Goal: Obtain resource: Download file/media

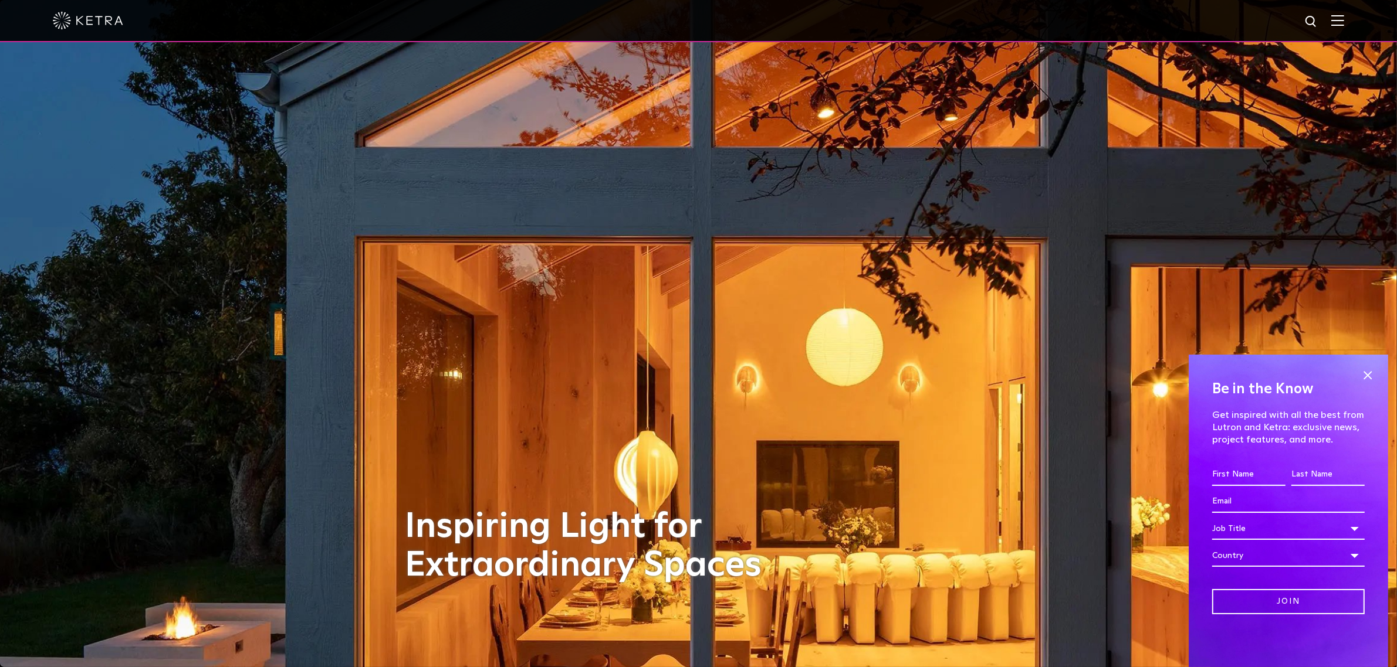
click at [1358, 26] on div at bounding box center [698, 21] width 1397 height 42
click at [1332, 7] on div at bounding box center [698, 20] width 1291 height 41
click at [1344, 28] on div at bounding box center [698, 20] width 1291 height 41
click at [1344, 16] on img at bounding box center [1337, 20] width 13 height 11
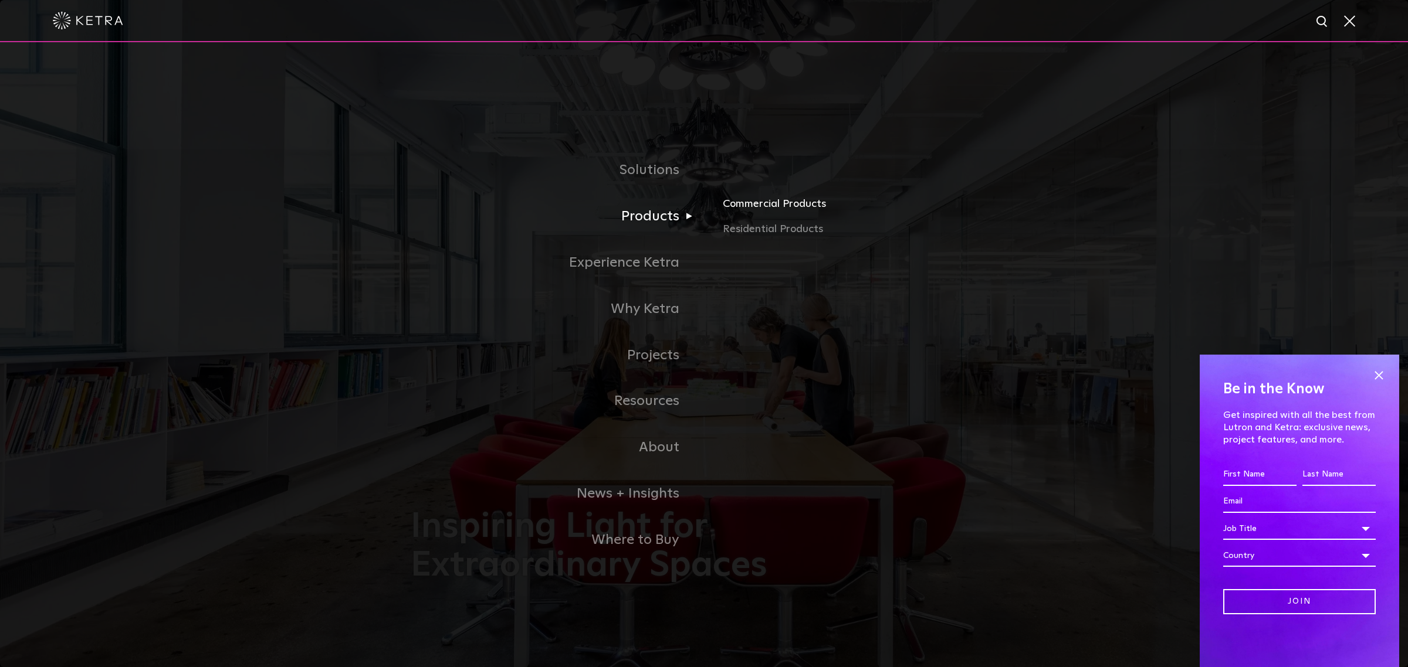
click at [731, 204] on link "Commercial Products" at bounding box center [860, 208] width 274 height 26
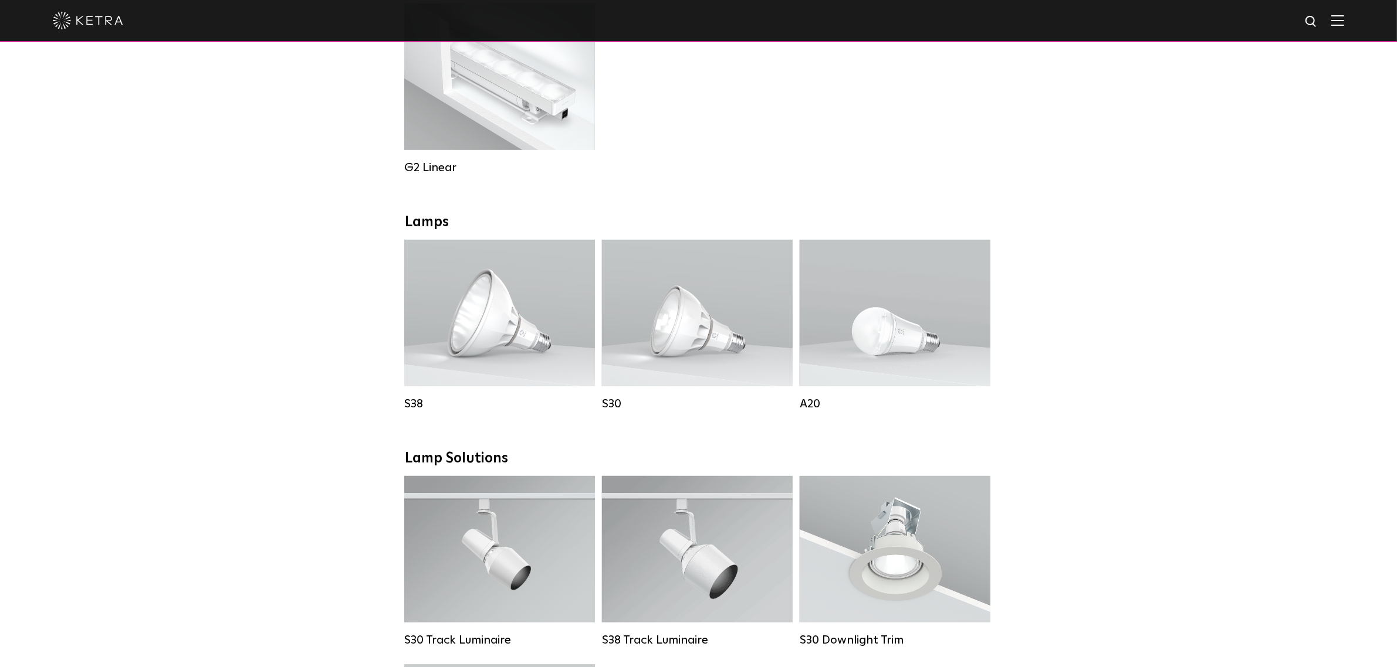
scroll to position [660, 0]
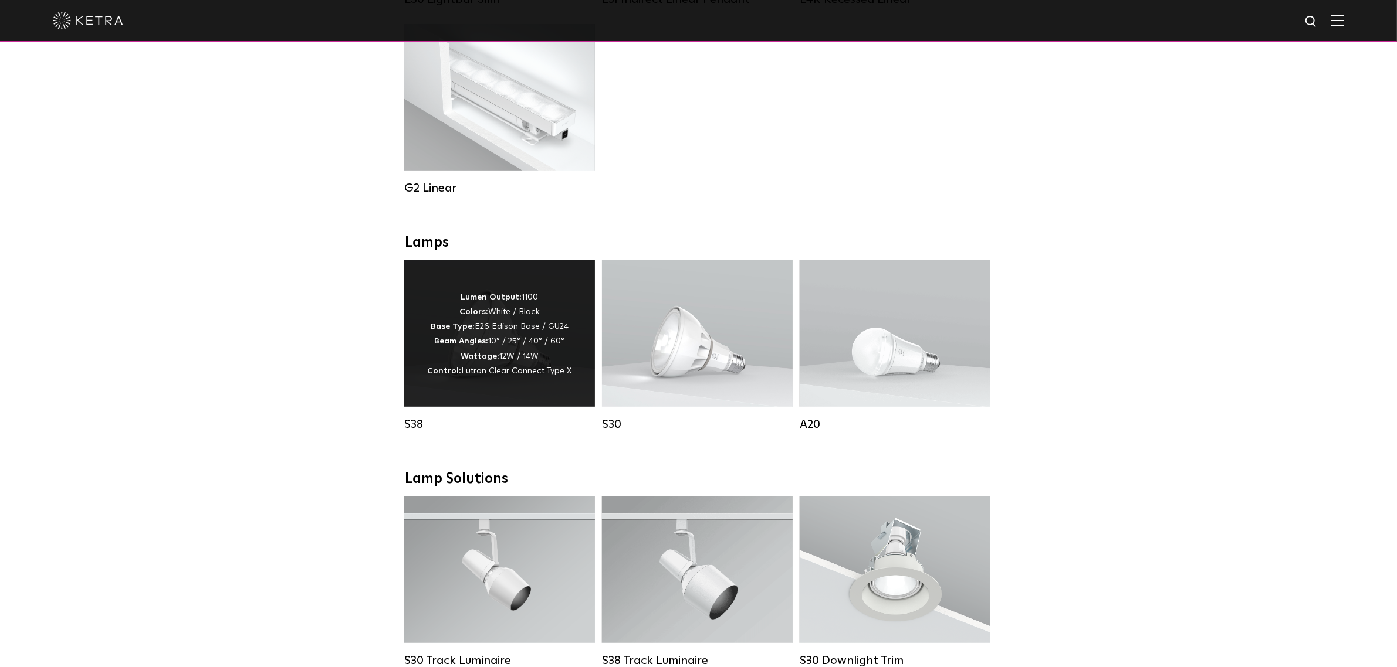
click at [594, 449] on div "S38 Lumen Output: 1100 Colors: White / Black Base Type: E26 Edison Base / GU24 …" at bounding box center [500, 354] width 198 height 189
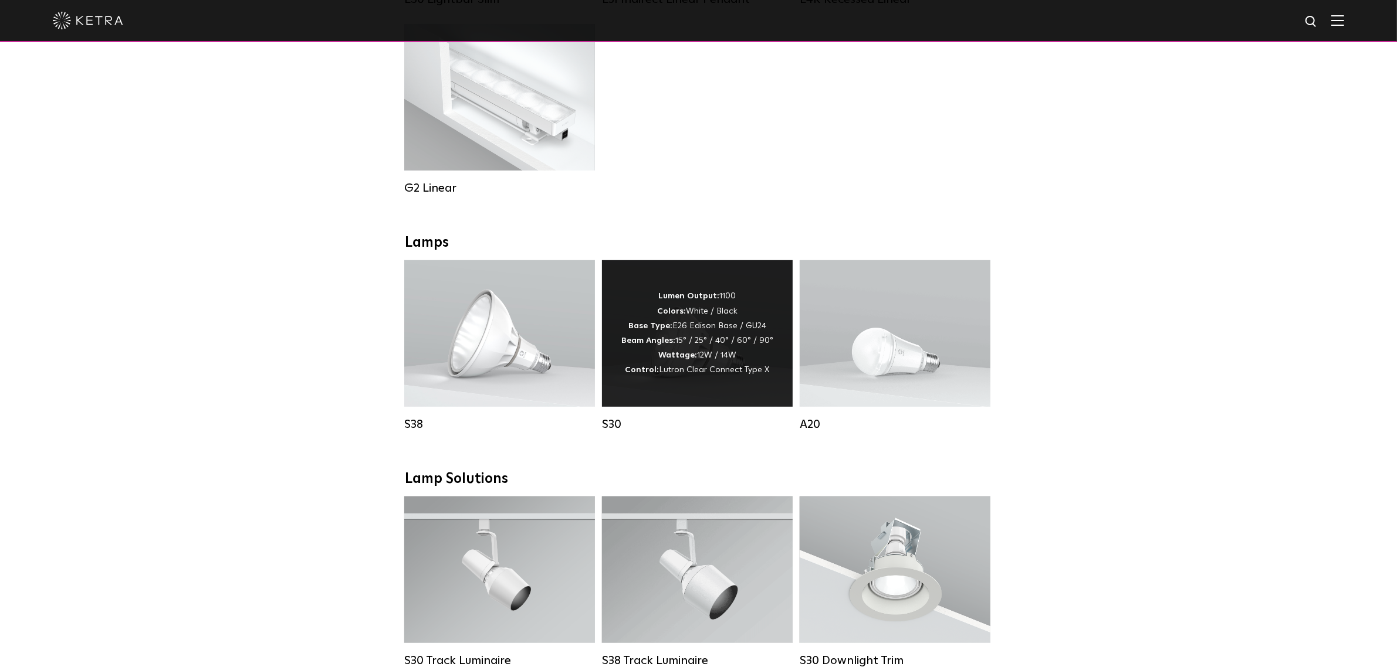
click at [681, 356] on div "Lumen Output: 1100 Colors: White / Black Base Type: E26 Edison Base / GU24 Beam…" at bounding box center [697, 333] width 152 height 89
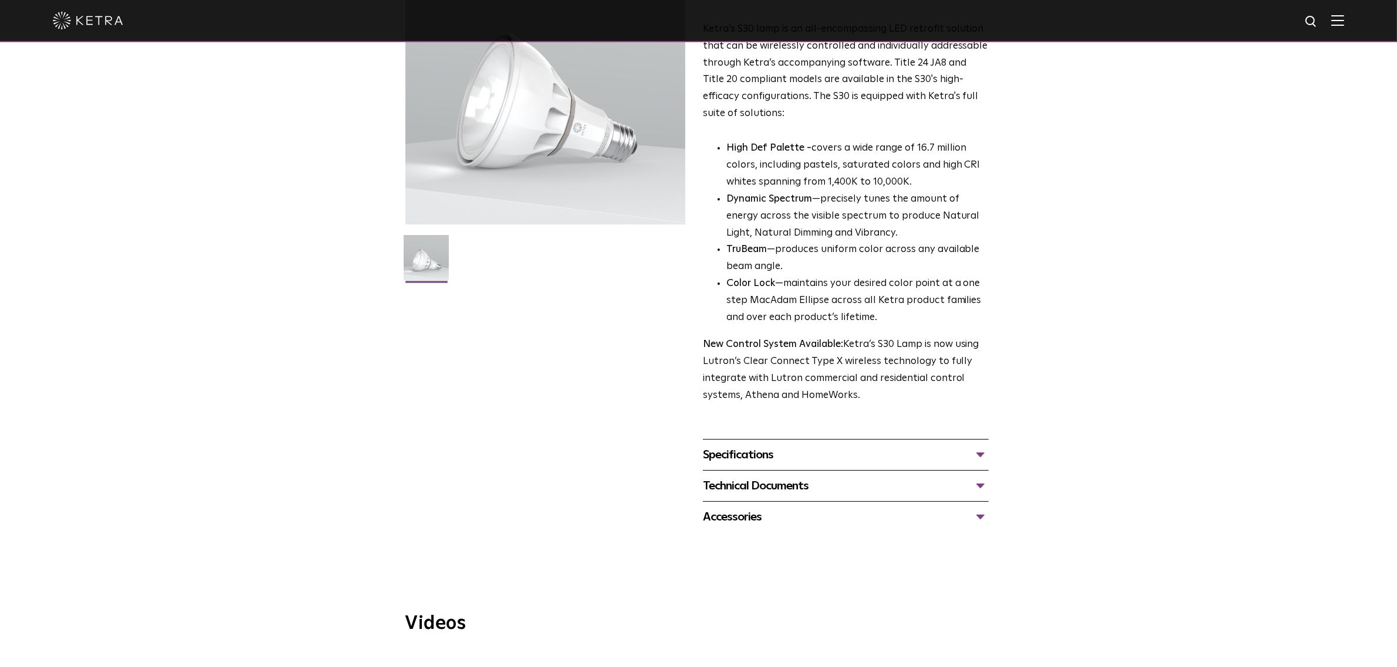
scroll to position [147, 0]
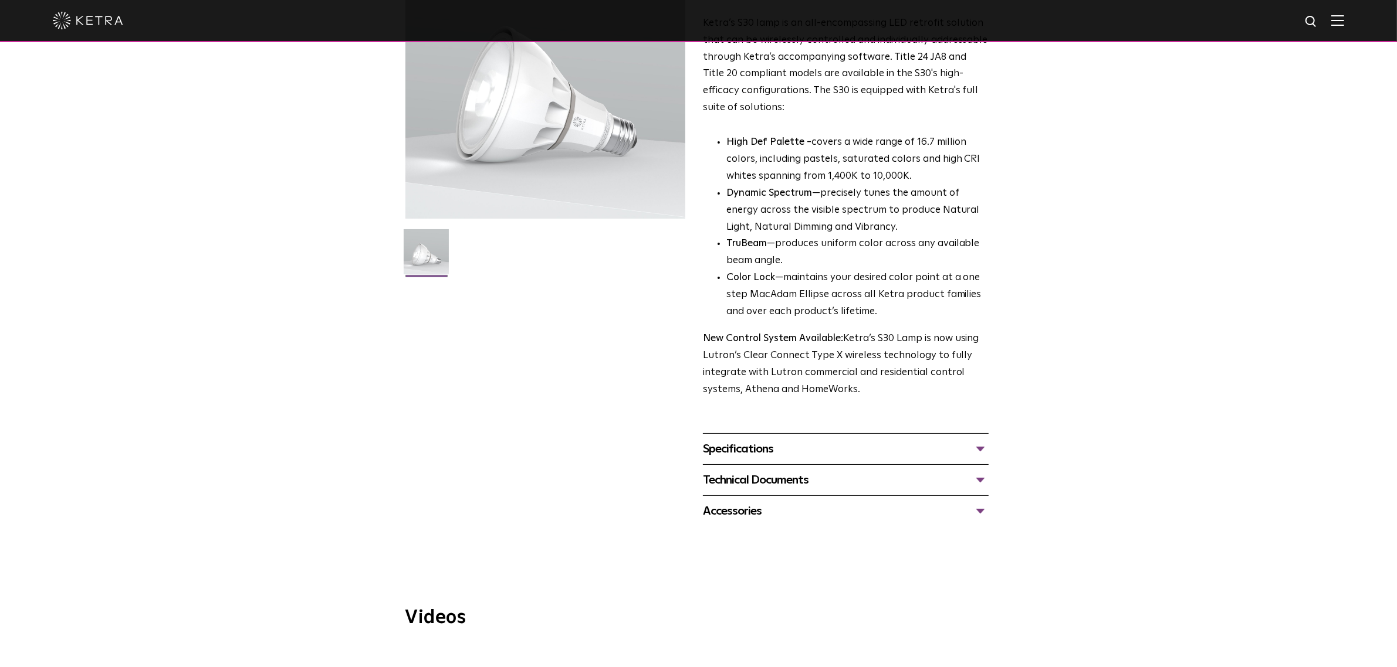
click at [862, 455] on div "Specifications" at bounding box center [846, 449] width 286 height 19
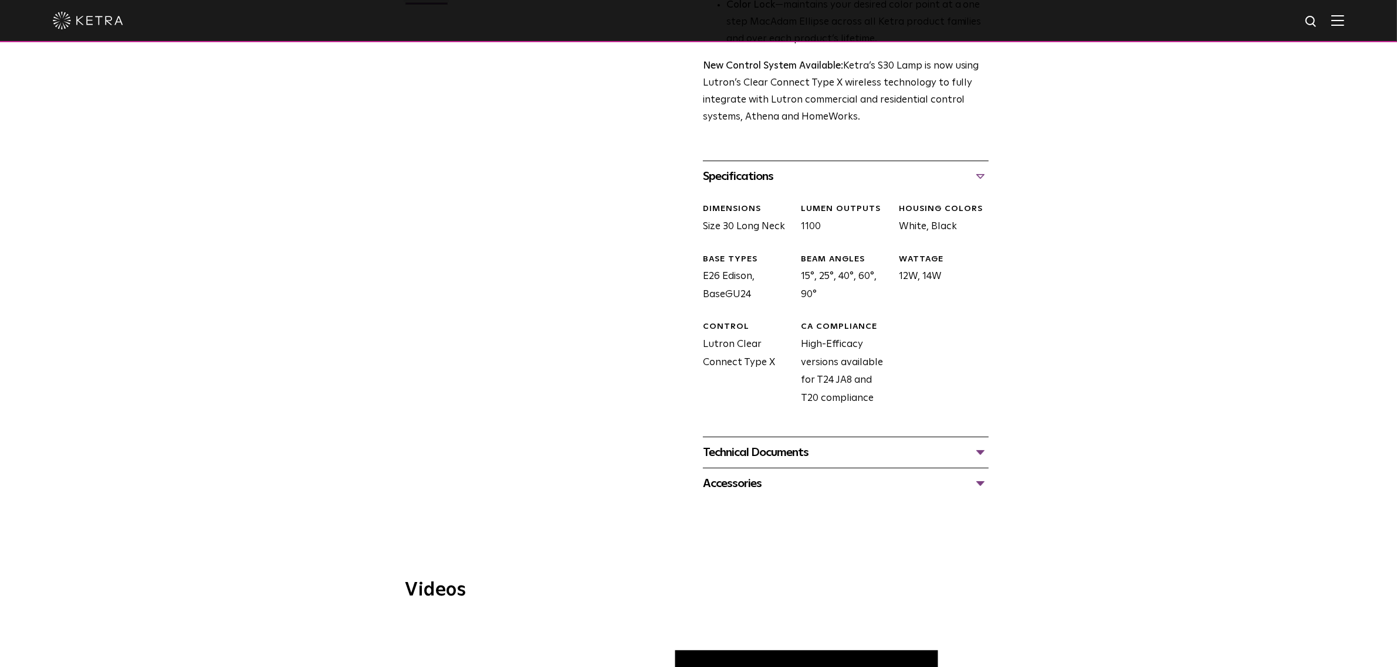
scroll to position [440, 0]
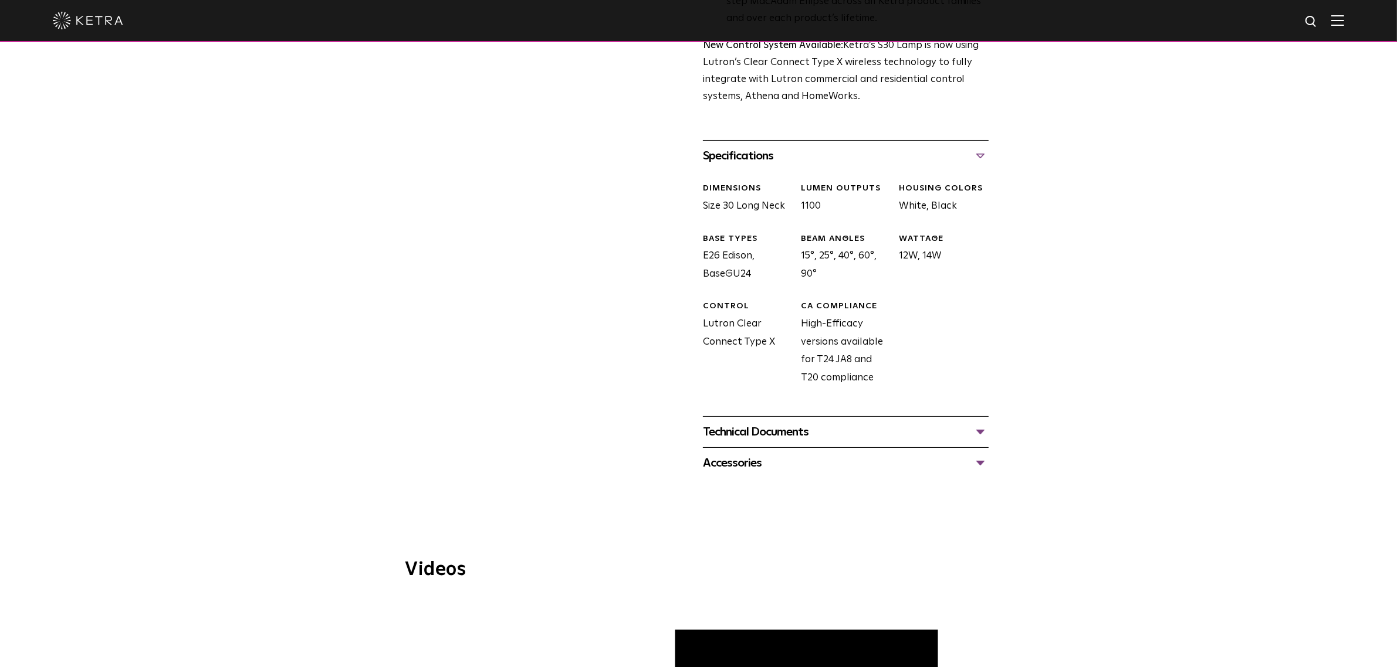
click at [799, 435] on div "Technical Documents" at bounding box center [846, 432] width 286 height 19
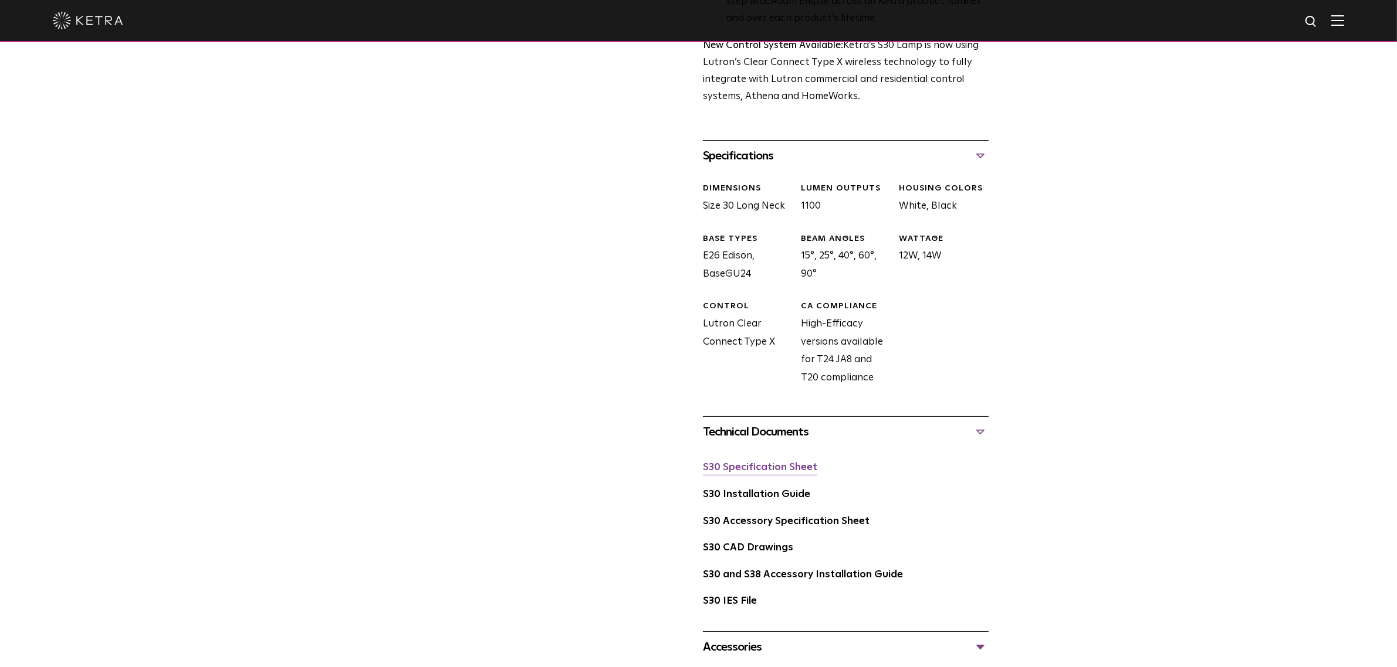
click at [783, 473] on link "S30 Specification Sheet" at bounding box center [760, 468] width 114 height 10
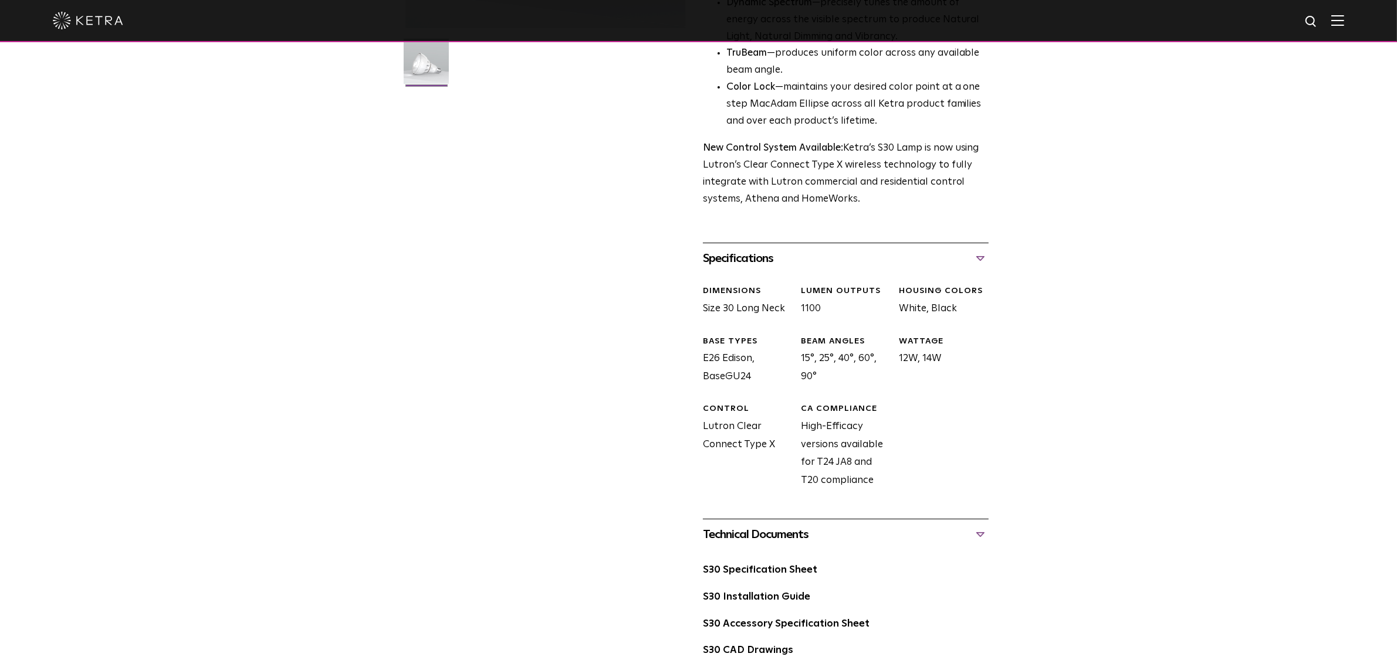
scroll to position [733, 0]
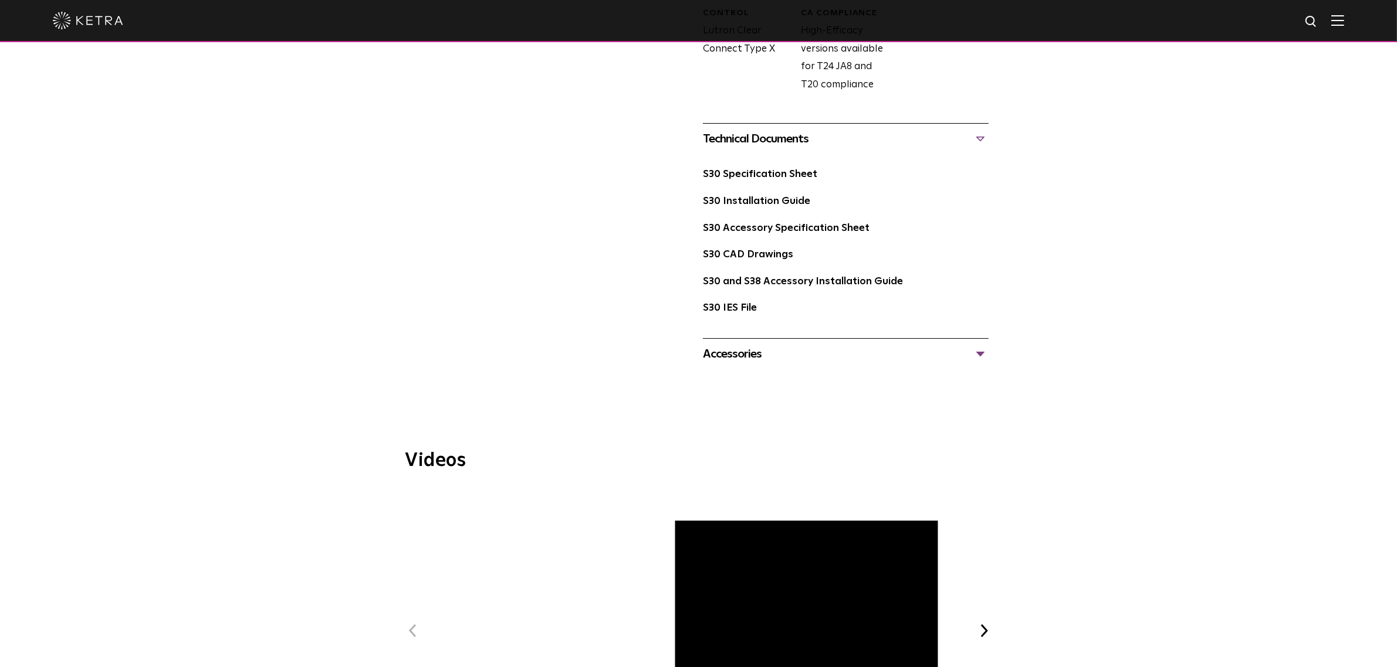
click at [777, 182] on div "S30 Specification Sheet" at bounding box center [846, 179] width 286 height 27
click at [775, 177] on link "S30 Specification Sheet" at bounding box center [760, 175] width 114 height 10
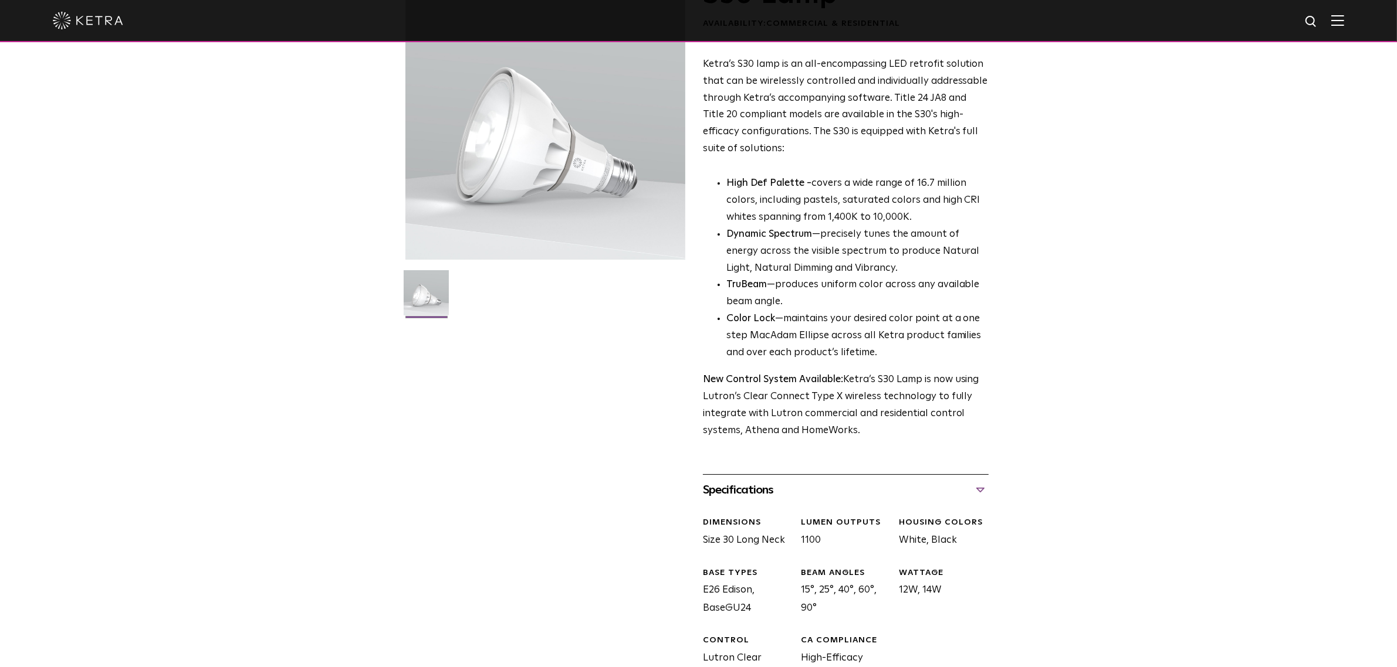
scroll to position [0, 0]
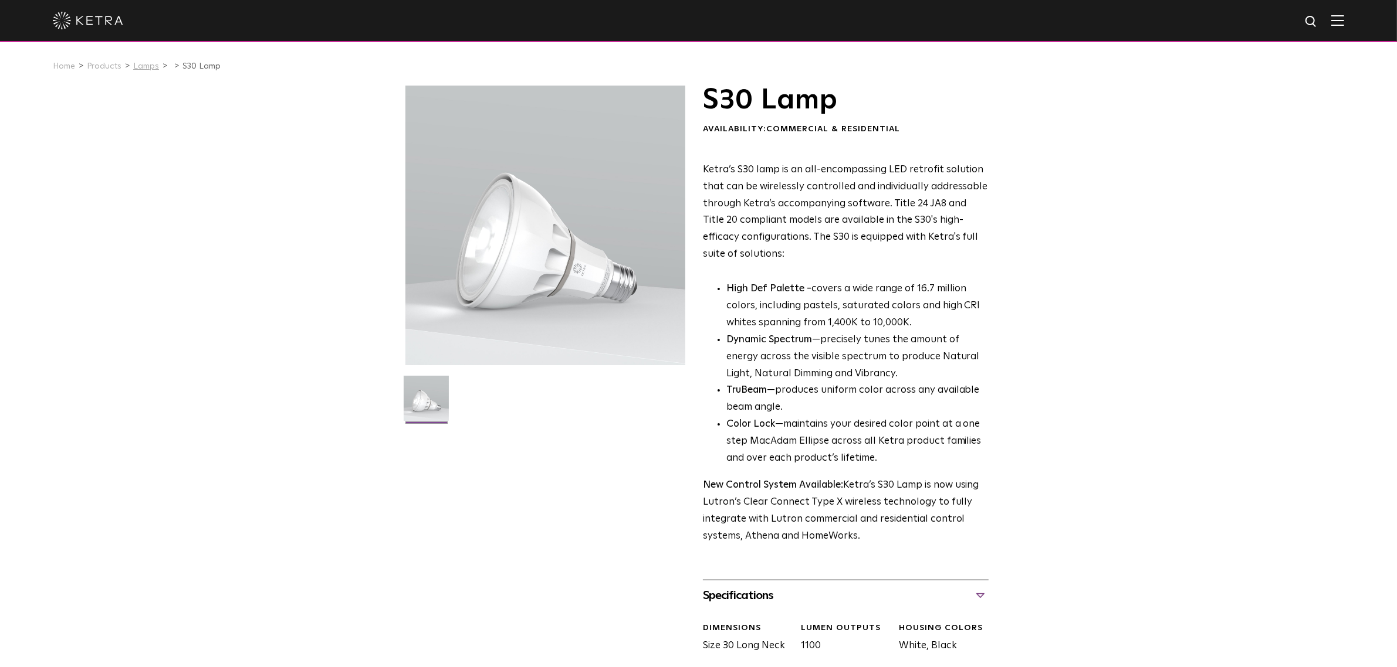
click at [135, 62] on link "Lamps" at bounding box center [146, 66] width 26 height 8
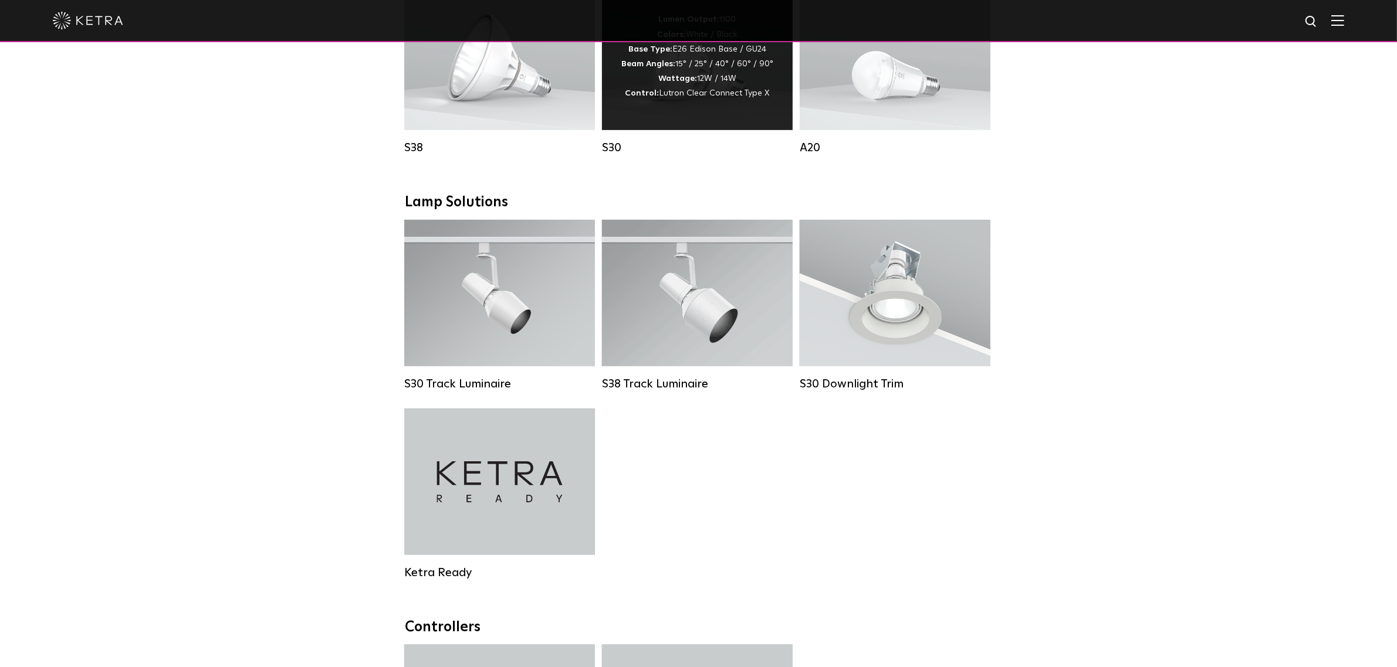
scroll to position [953, 0]
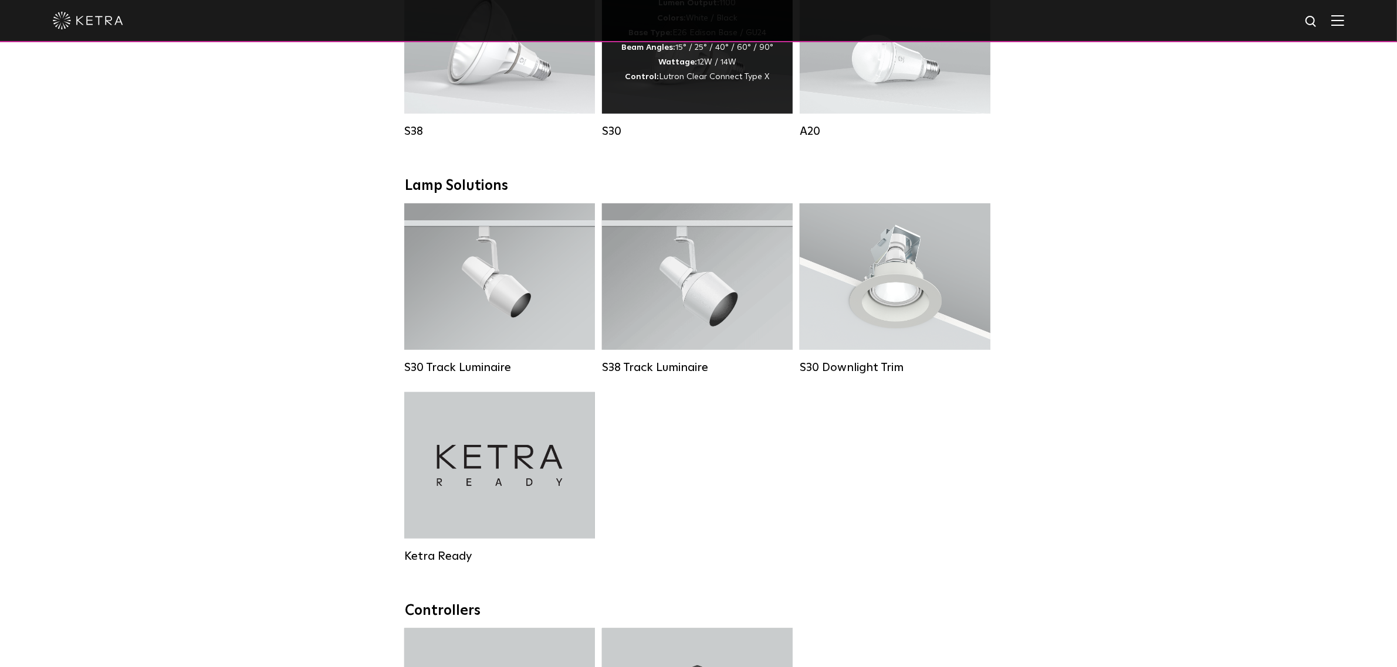
click at [679, 80] on div "Lumen Output: 1100 Colors: White / Black Base Type: E26 Edison Base / GU24 Beam…" at bounding box center [697, 40] width 152 height 89
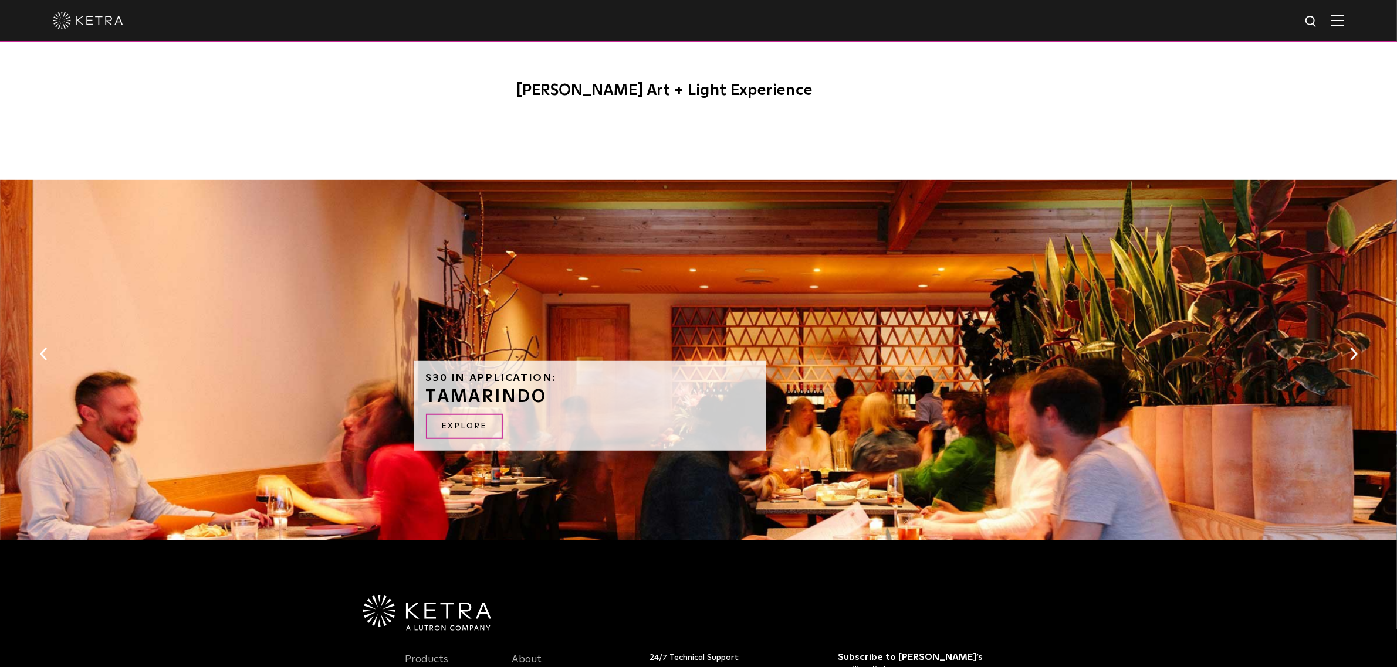
scroll to position [1233, 0]
